Goal: Task Accomplishment & Management: Manage account settings

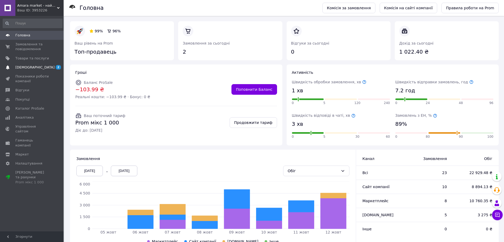
click at [29, 68] on span "[DEMOGRAPHIC_DATA]" at bounding box center [34, 67] width 39 height 5
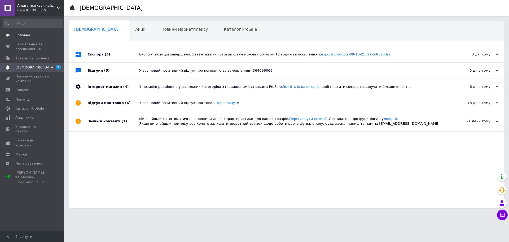
click at [31, 36] on span "Головна" at bounding box center [32, 35] width 34 height 5
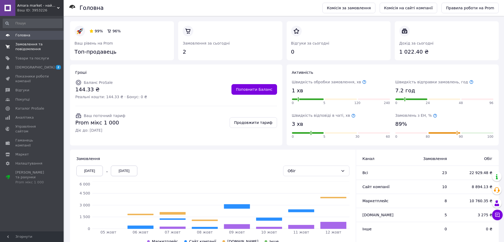
click at [31, 49] on span "Замовлення та повідомлення" at bounding box center [32, 47] width 34 height 10
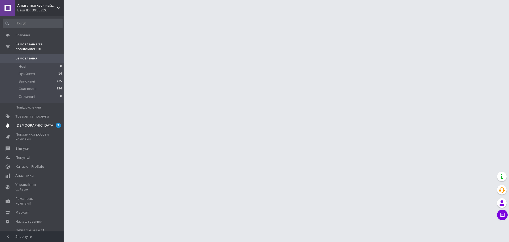
click at [24, 123] on span "[DEMOGRAPHIC_DATA]" at bounding box center [34, 125] width 39 height 5
